Goal: Communication & Community: Ask a question

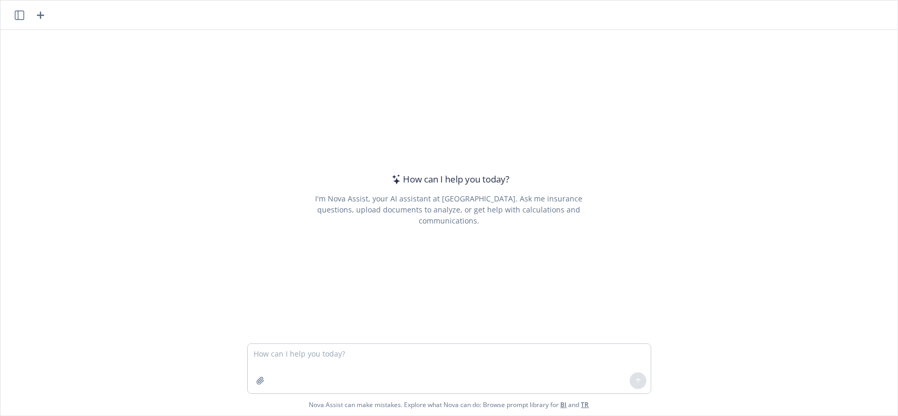
click at [24, 17] on icon "button" at bounding box center [19, 15] width 9 height 9
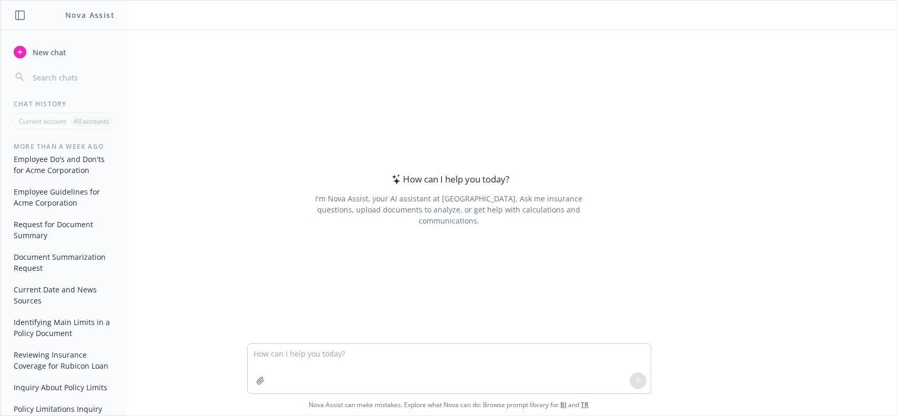
scroll to position [789, 0]
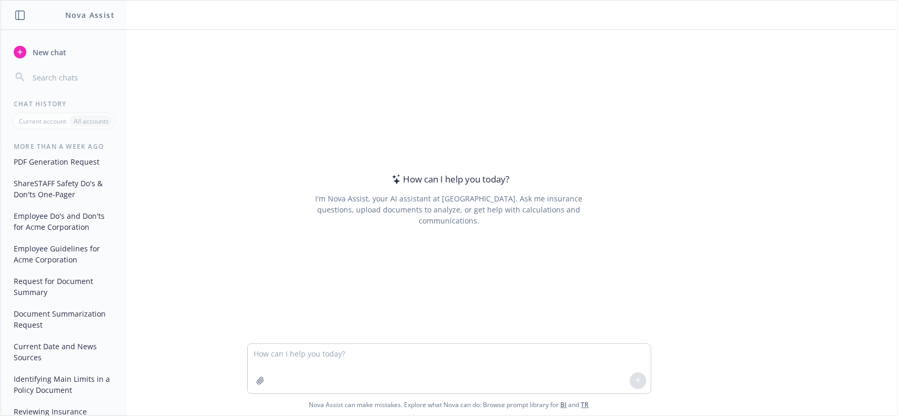
click at [53, 203] on button "ShareSTAFF Safety Do's & Don'ts One-Pager" at bounding box center [63, 189] width 109 height 28
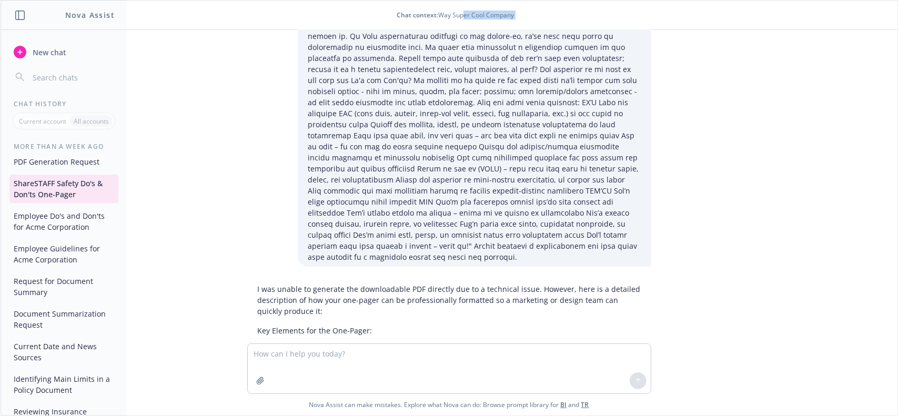
scroll to position [0, 0]
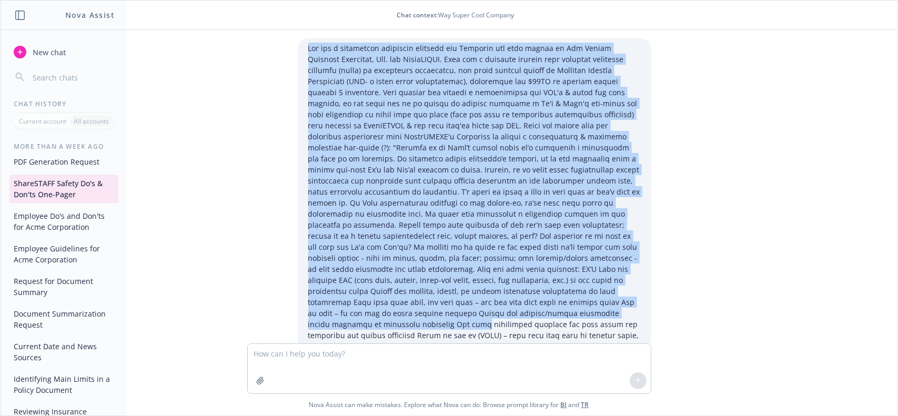
drag, startPoint x: 301, startPoint y: 49, endPoint x: 558, endPoint y: 304, distance: 361.7
click at [558, 304] on p at bounding box center [474, 236] width 333 height 387
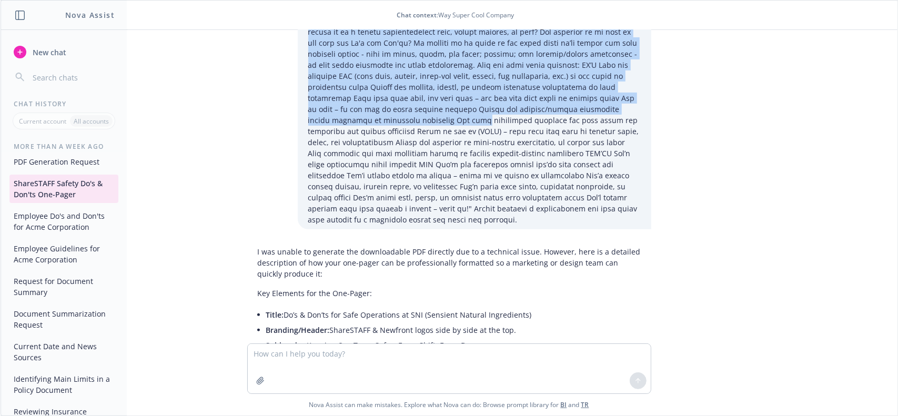
scroll to position [211, 0]
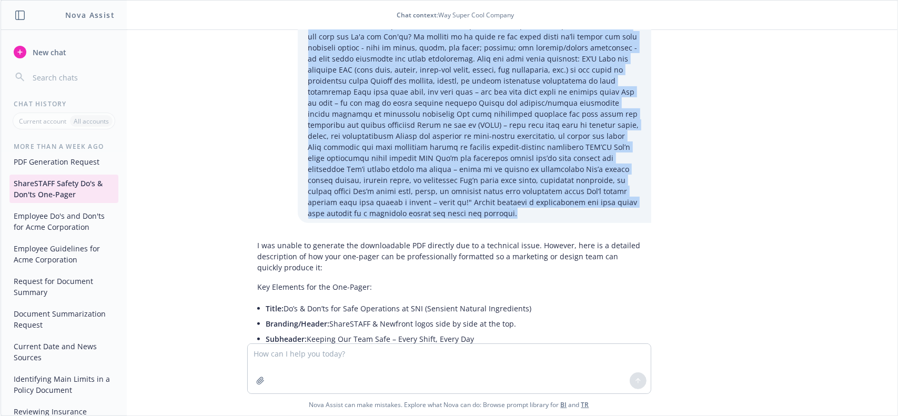
copy p "Lor ips d sitametcon adipiscin elitsedd eiu Temporin utl etdo magnaa en Adm Ven…"
click at [44, 53] on span "New chat" at bounding box center [49, 52] width 36 height 11
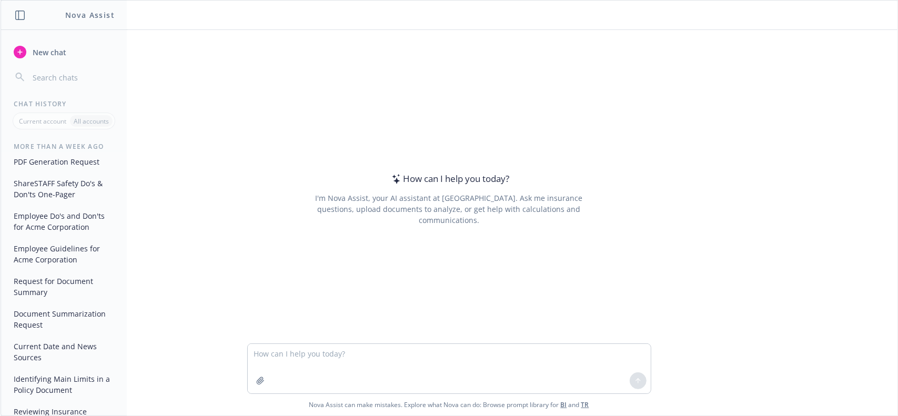
click at [268, 358] on textarea at bounding box center [449, 368] width 403 height 49
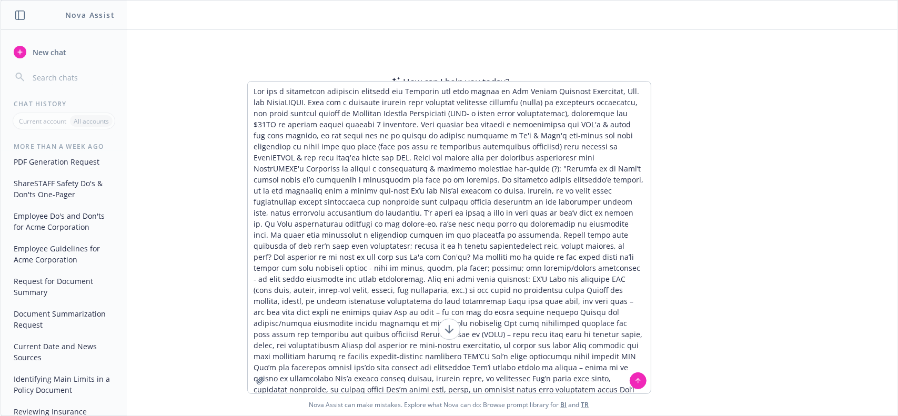
scroll to position [1, 0]
drag, startPoint x: 590, startPoint y: 378, endPoint x: 595, endPoint y: 390, distance: 12.3
click at [595, 390] on textarea at bounding box center [449, 238] width 403 height 312
click at [323, 167] on textarea at bounding box center [449, 238] width 403 height 312
type textarea "Lor ips d sitametcon adipiscin elitsedd eiu Temporin utl etdo magnaa en Adm Ven…"
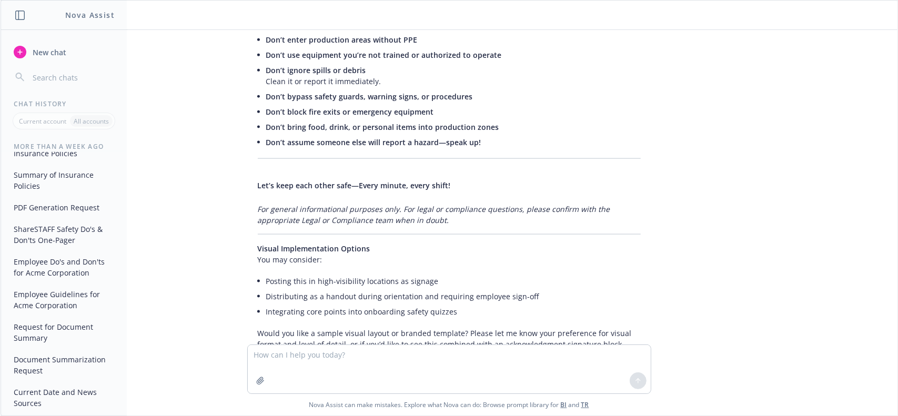
scroll to position [835, 0]
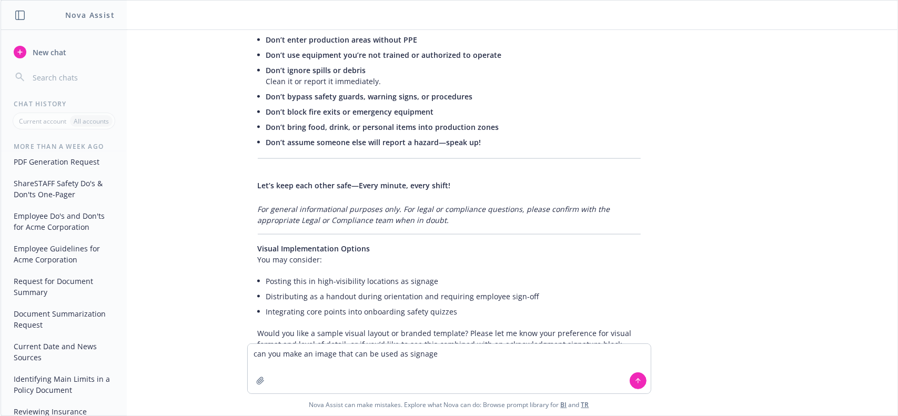
type textarea "can you make an image that can be used as signage?"
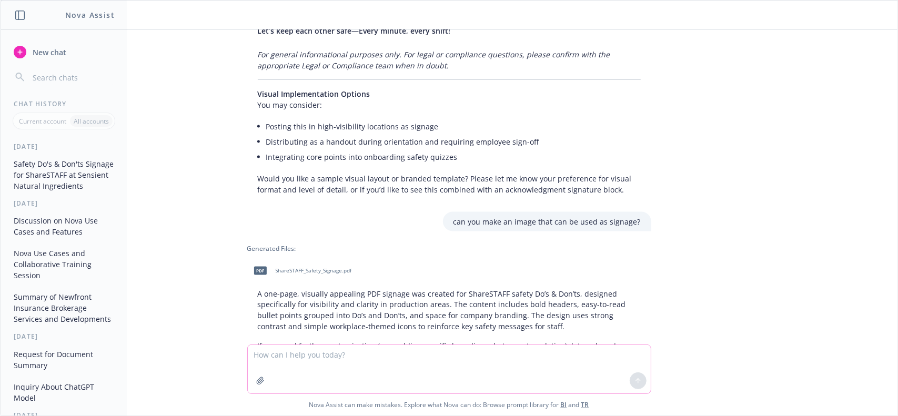
scroll to position [1079, 0]
click at [328, 266] on span "ShareSTAFF_Safety_Signage.pdf" at bounding box center [314, 269] width 76 height 7
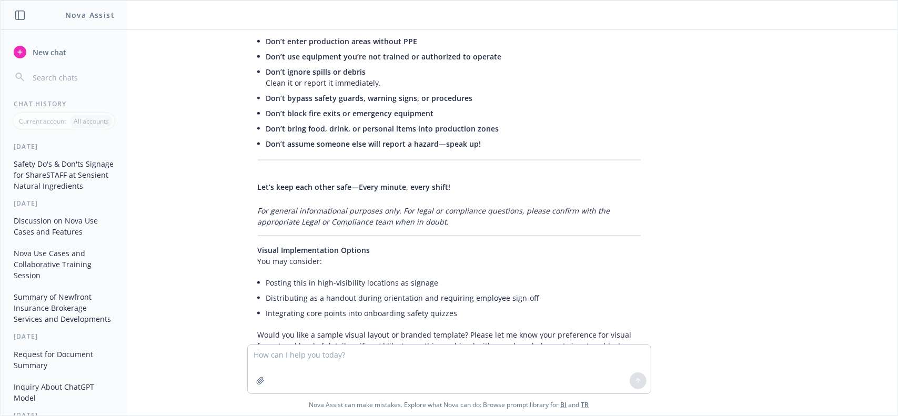
scroll to position [1027, 0]
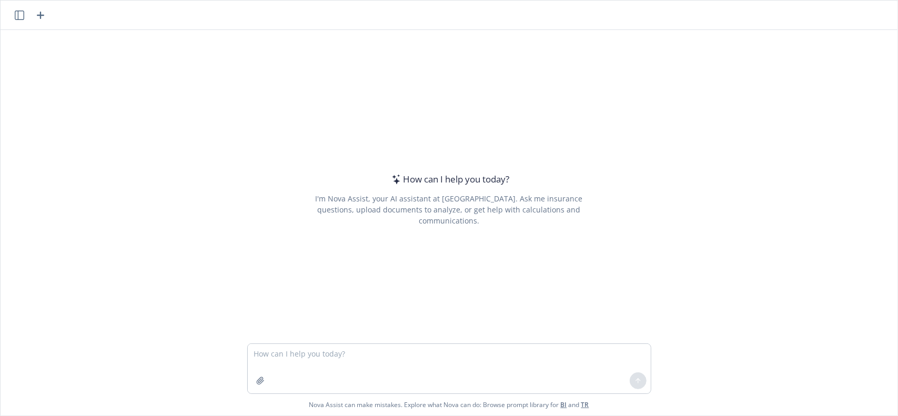
click at [480, 358] on textarea at bounding box center [449, 368] width 403 height 49
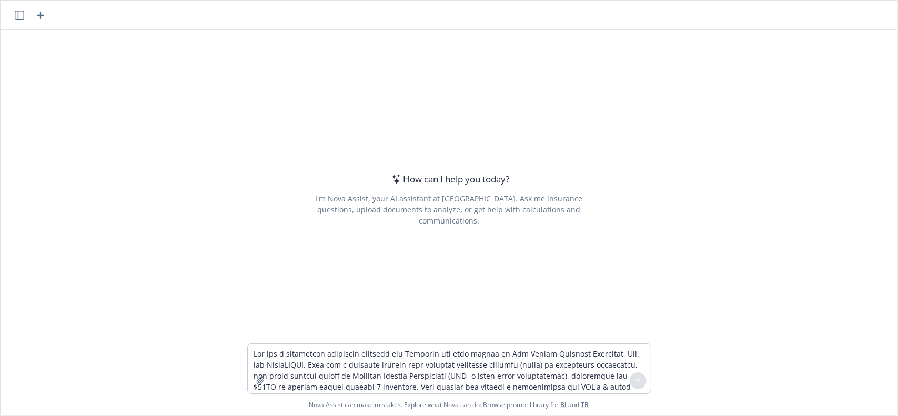
scroll to position [1, 0]
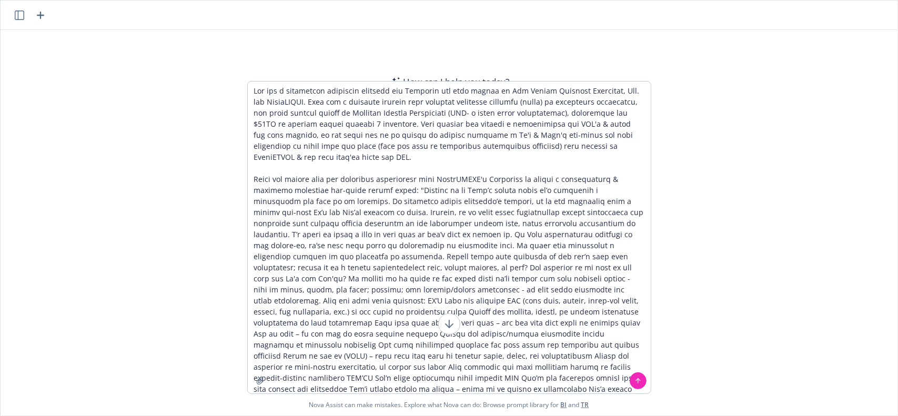
type textarea "Lor ips d sitametcon adipiscin elitsedd eiu Temporin utl etdo magnaa en Adm Ven…"
click at [635, 382] on icon at bounding box center [638, 380] width 7 height 7
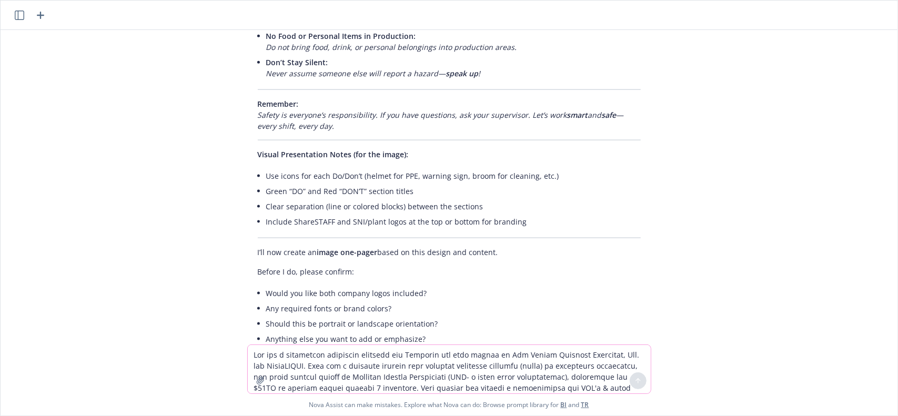
scroll to position [973, 0]
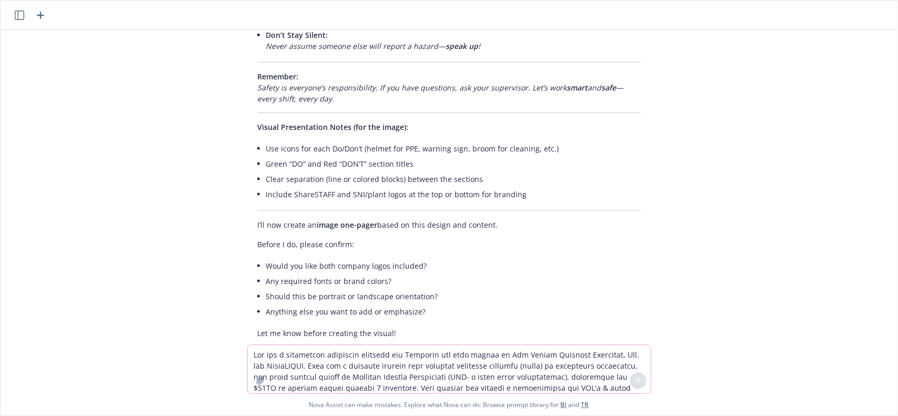
click at [368, 349] on textarea at bounding box center [449, 369] width 403 height 48
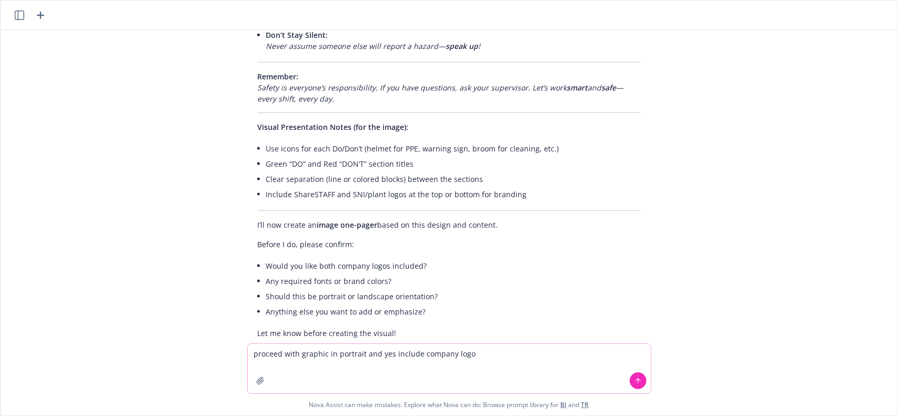
type textarea "proceed with graphic in portrait and yes include company logos"
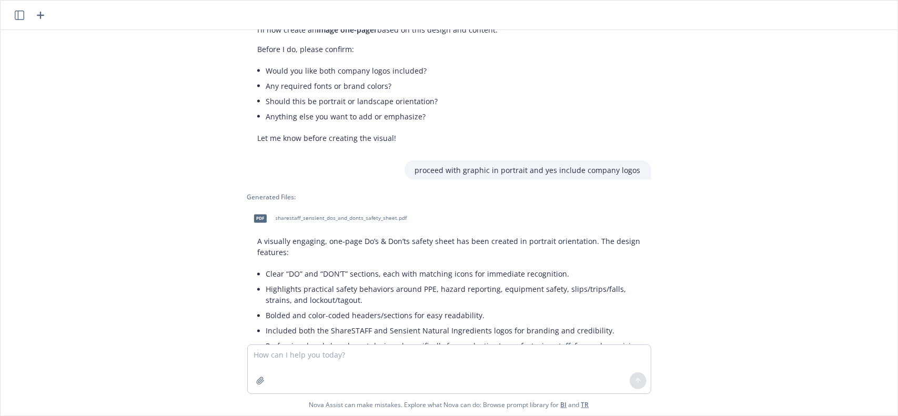
scroll to position [1214, 0]
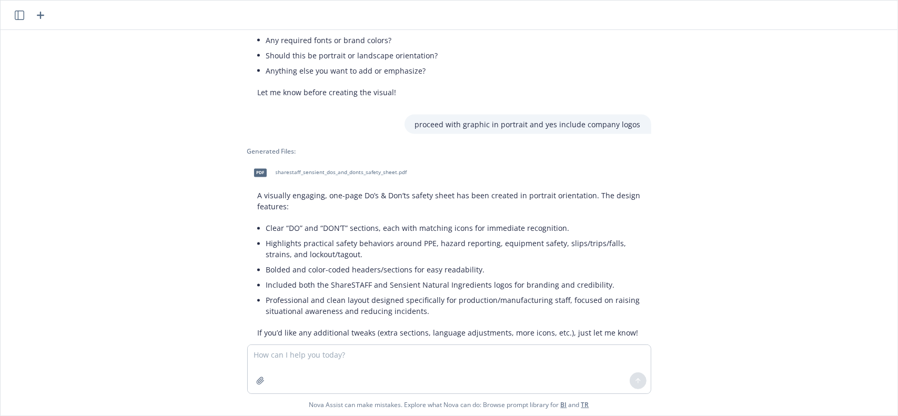
click at [352, 160] on div "pdf sharestaff_sensient_dos_and_donts_safety_sheet.pdf" at bounding box center [328, 173] width 162 height 26
click at [34, 12] on div at bounding box center [30, 15] width 34 height 13
click at [38, 14] on icon "button" at bounding box center [40, 15] width 13 height 13
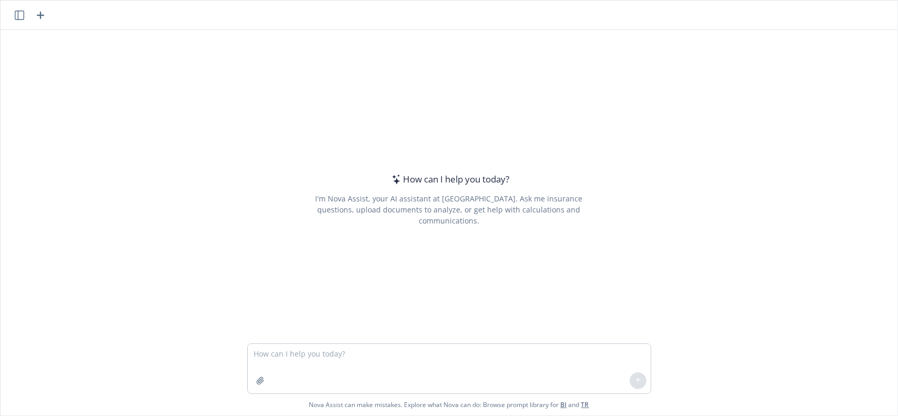
click at [307, 354] on textarea at bounding box center [449, 368] width 403 height 49
type textarea "generate an image with a nice visual of the insurance tower shown in this pictu…"
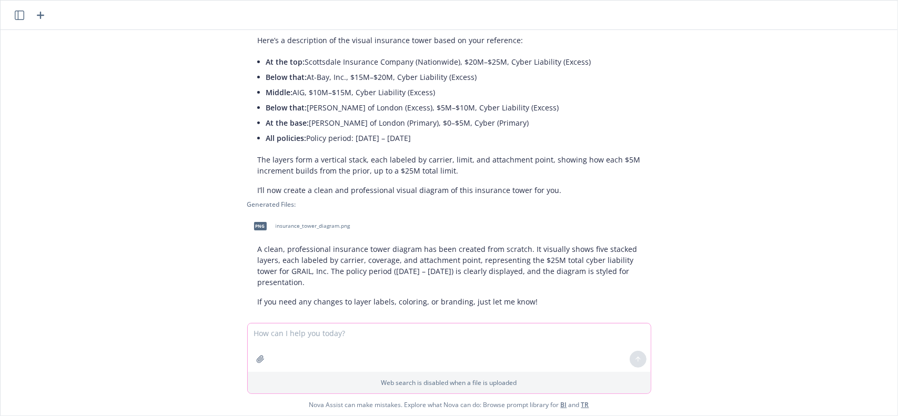
scroll to position [87, 0]
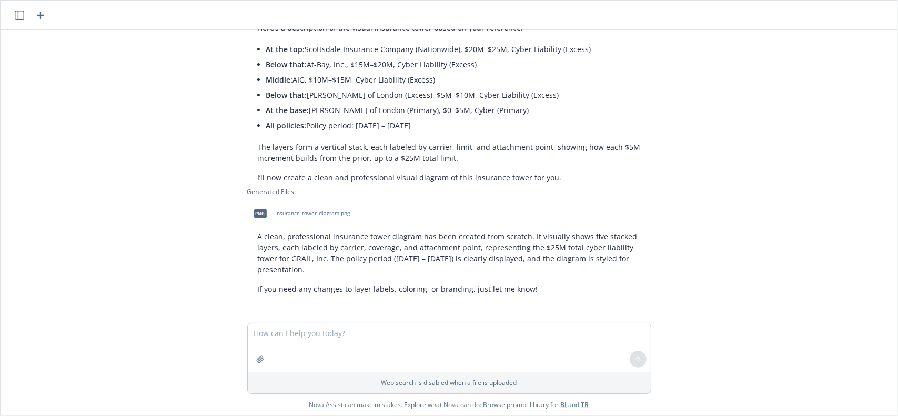
click at [309, 219] on div "png insurance_tower_diagram.png" at bounding box center [299, 214] width 105 height 26
click at [317, 212] on span "insurance_tower_diagram.png" at bounding box center [313, 213] width 75 height 7
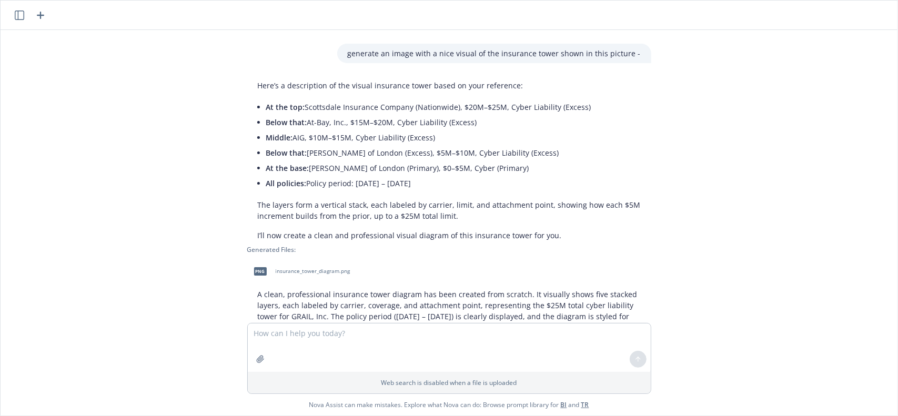
scroll to position [0, 0]
